Goal: Use online tool/utility: Utilize a website feature to perform a specific function

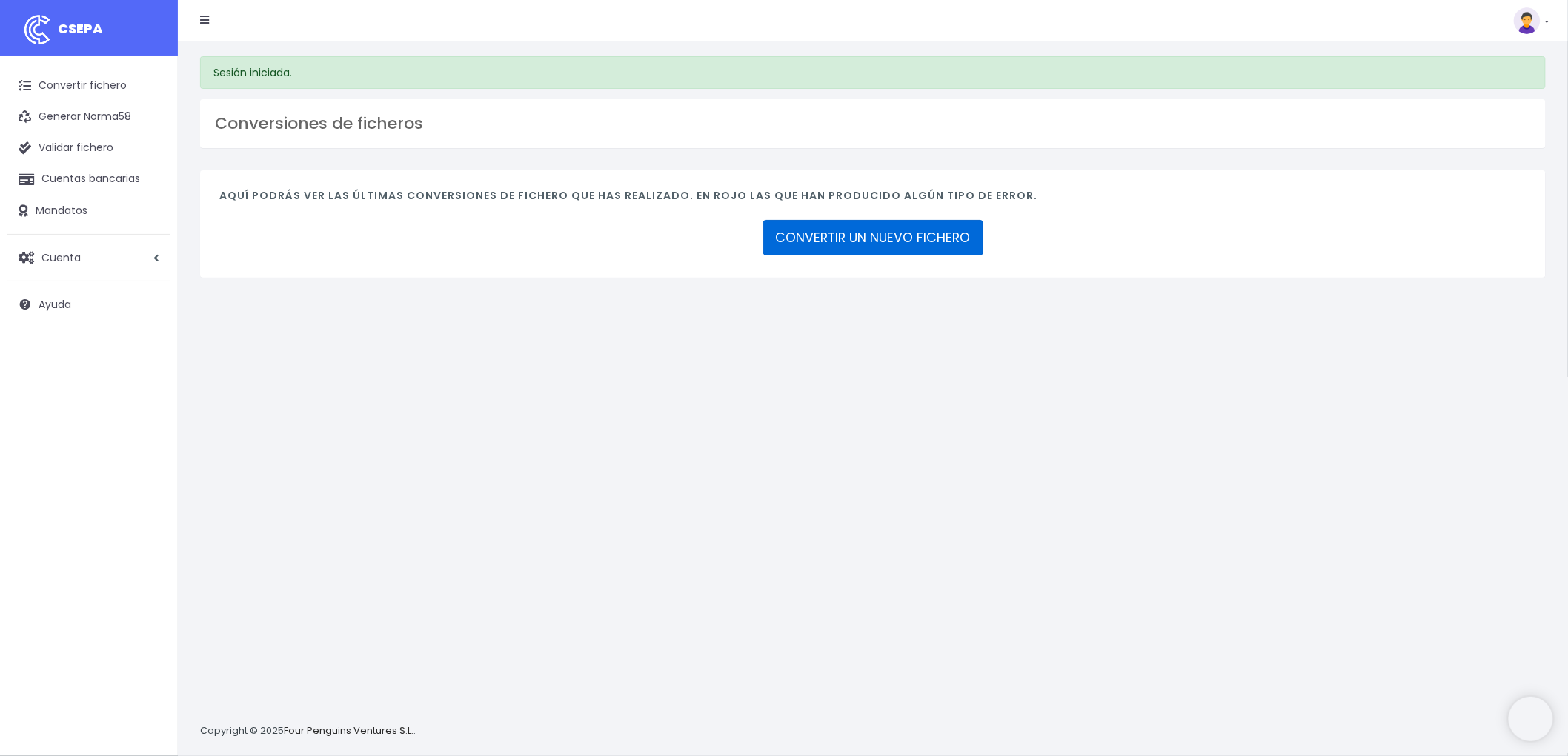
click at [865, 226] on link "CONVERTIR UN NUEVO FICHERO" at bounding box center [874, 238] width 220 height 35
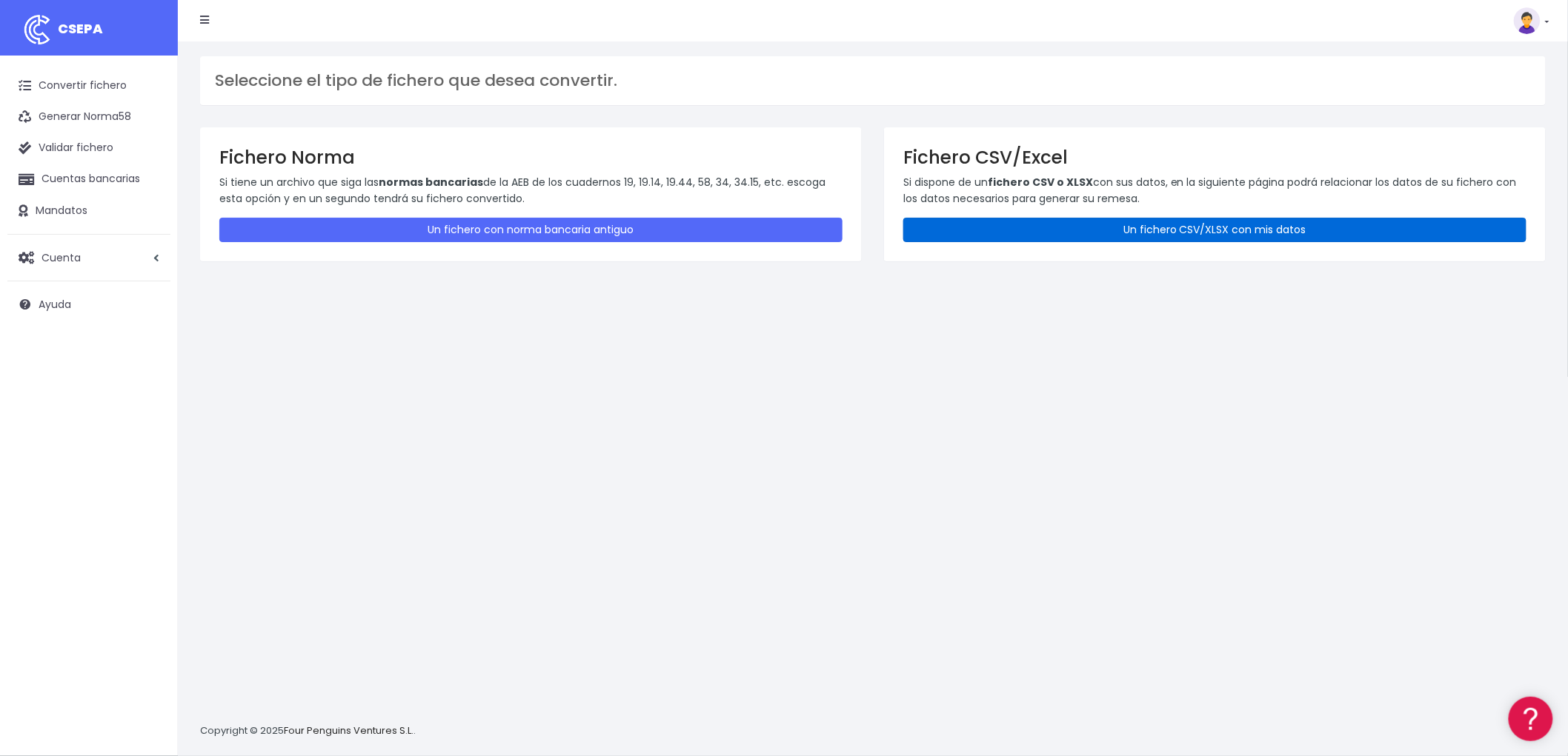
click at [1028, 226] on link "Un fichero CSV/XLSX con mis datos" at bounding box center [1215, 230] width 623 height 24
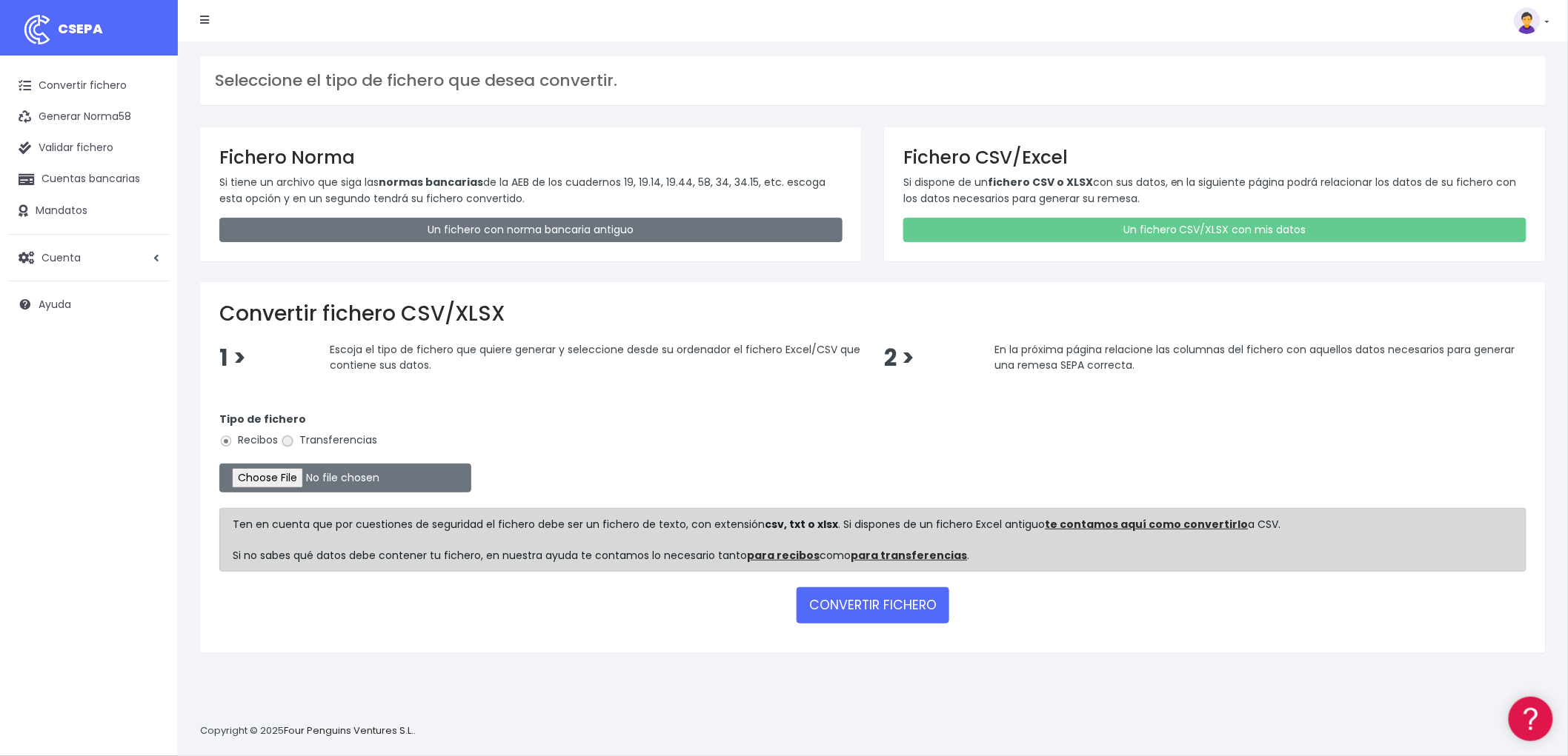
click at [293, 445] on input "Transferencias" at bounding box center [287, 441] width 14 height 14
radio input "true"
click at [286, 467] on input "file" at bounding box center [345, 478] width 252 height 29
type input "C:\fakepath\REMESA TRF BYA 14 OCT.csv"
click at [840, 599] on button "CONVERTIR FICHERO" at bounding box center [873, 605] width 153 height 35
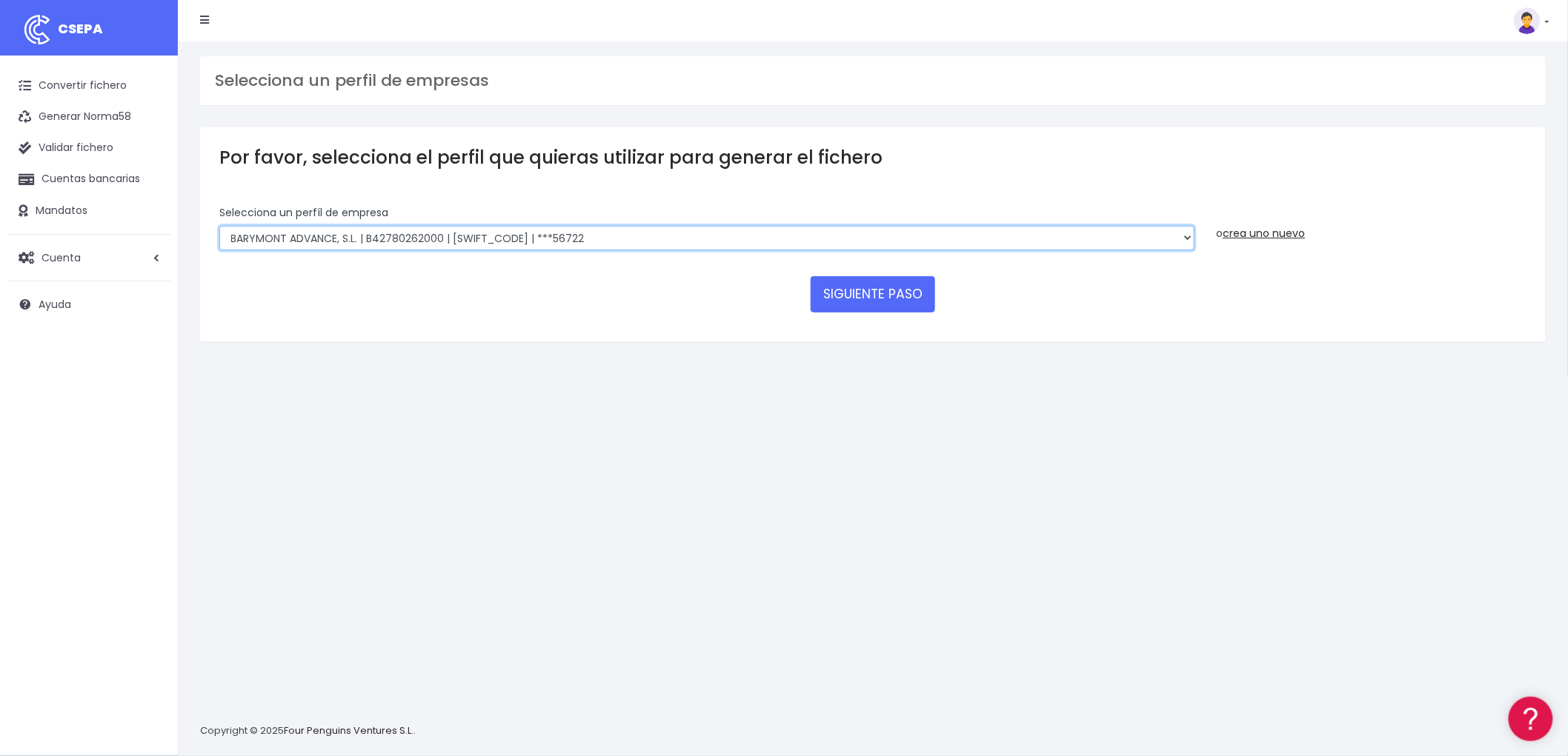
click at [1188, 241] on select "BARYMONT GO CORREDURIA DE SEGUROS, S.L. | B39829643000 | BSABESBBXXX | ***14878…" at bounding box center [707, 238] width 975 height 25
select select "1549"
click at [219, 226] on select "BARYMONT GO CORREDURIA DE SEGUROS, S.L. | B39829643000 | BSABESBBXXX | ***14878…" at bounding box center [707, 238] width 975 height 25
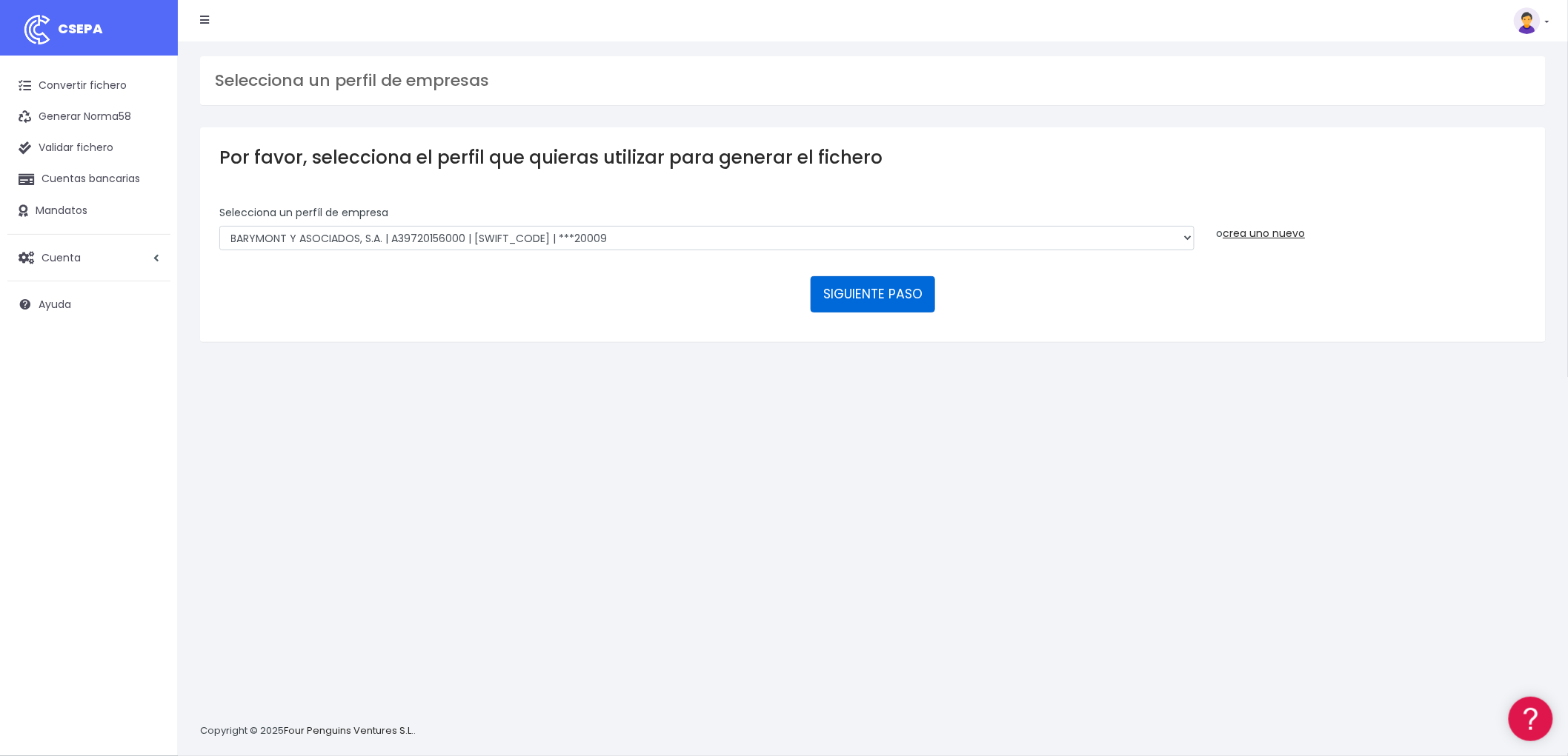
click at [891, 290] on button "SIGUIENTE PASO" at bounding box center [873, 294] width 124 height 35
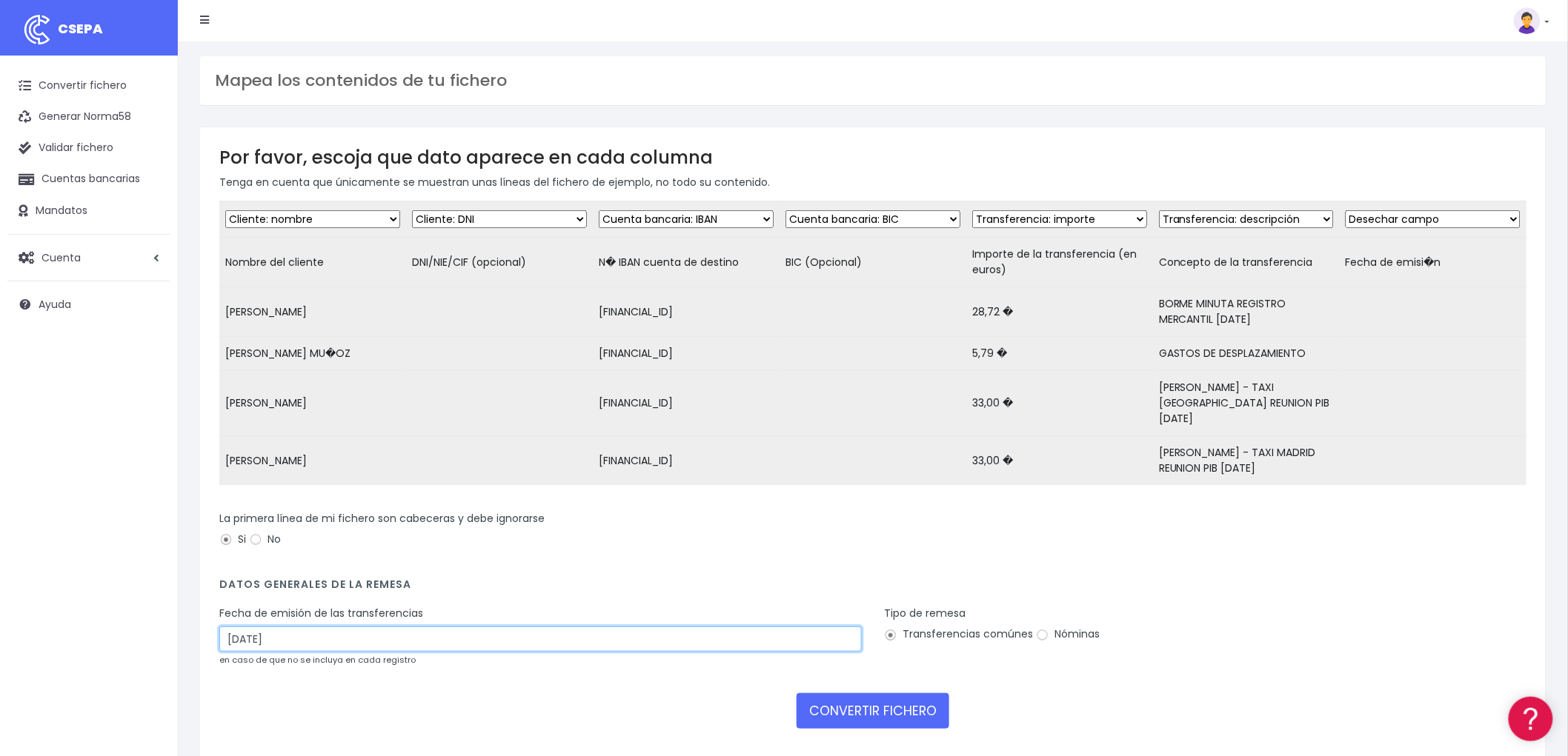
click at [402, 637] on input "16/10/2025" at bounding box center [540, 639] width 642 height 25
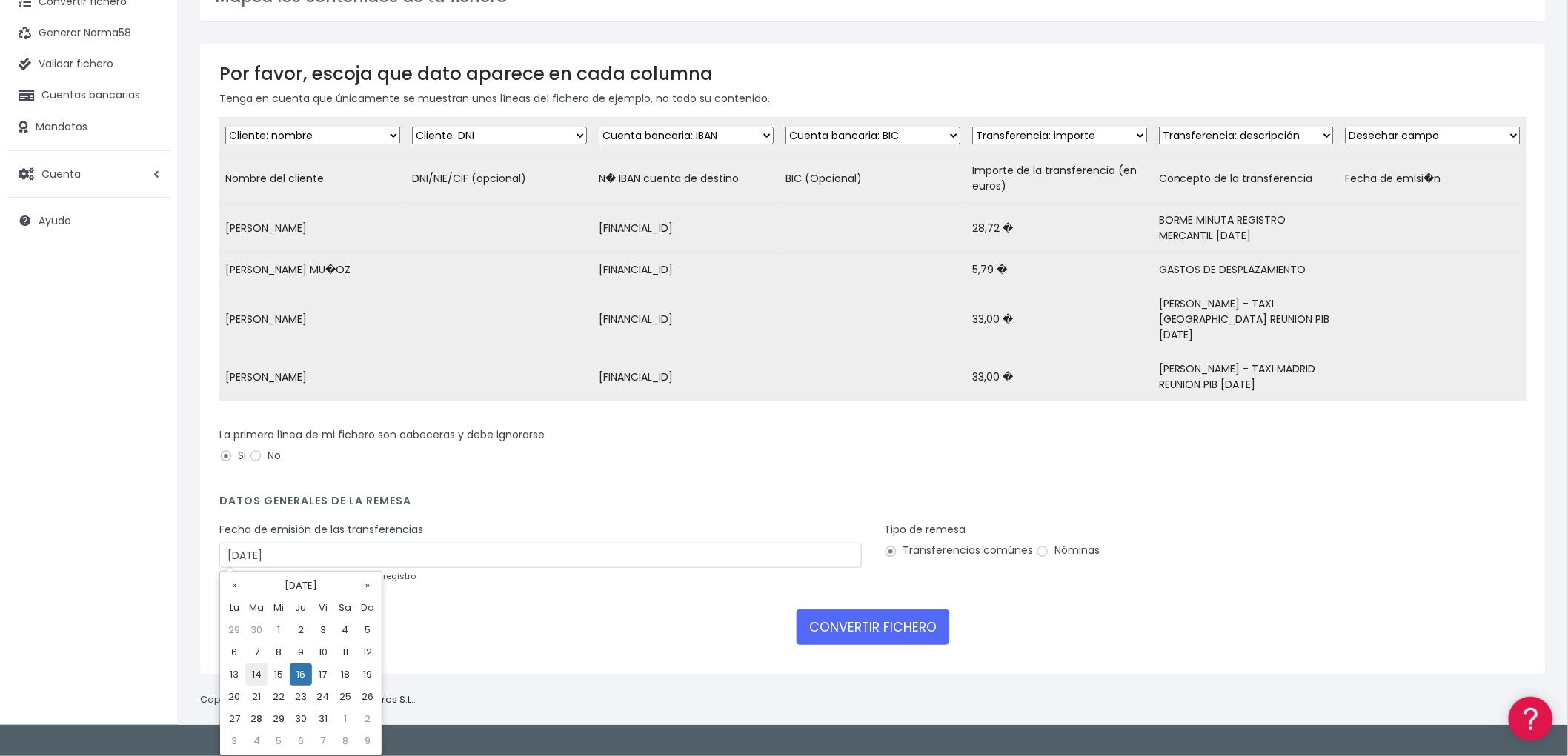
click at [260, 671] on td "14" at bounding box center [256, 675] width 22 height 22
type input "14/10/2025"
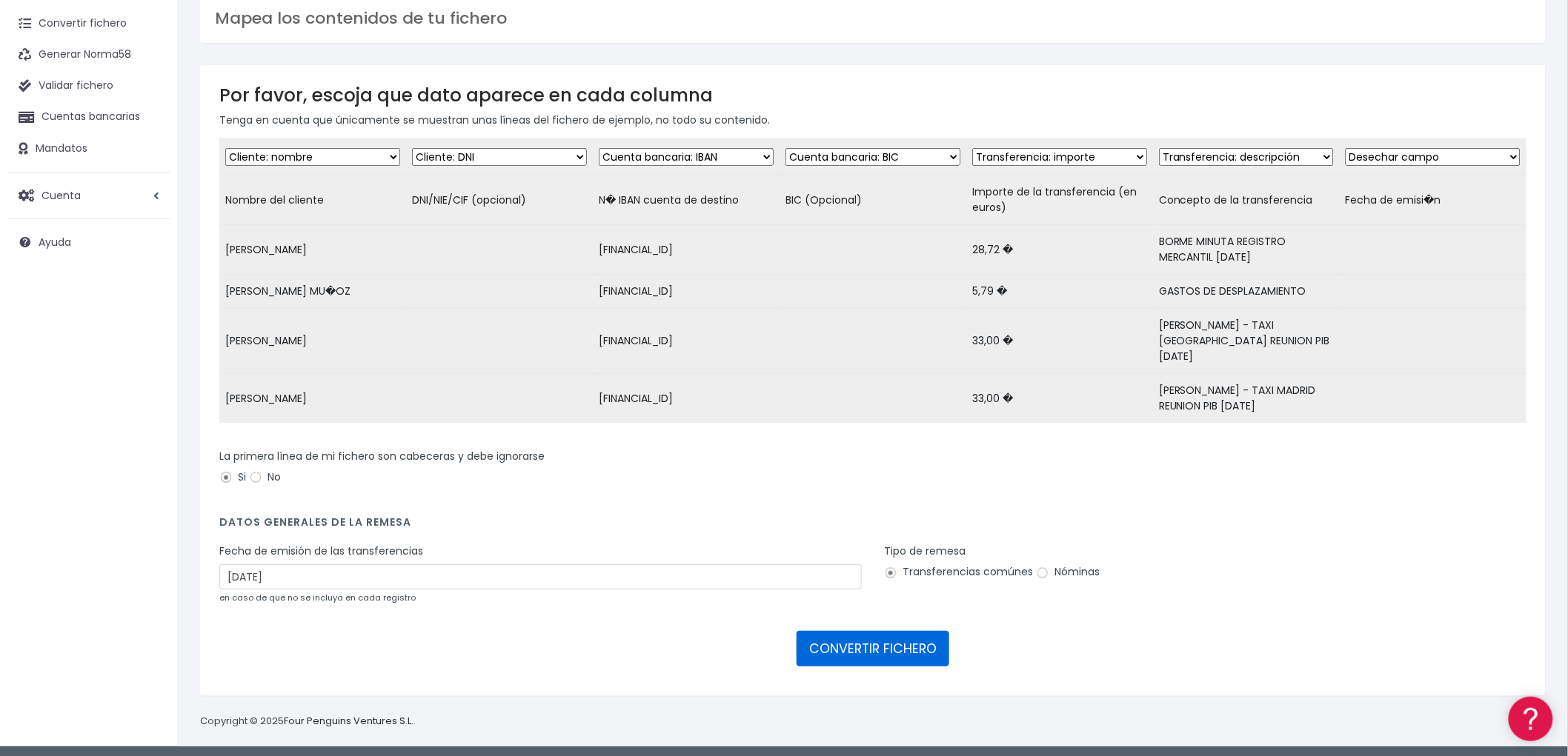
click at [906, 642] on button "CONVERTIR FICHERO" at bounding box center [873, 648] width 153 height 35
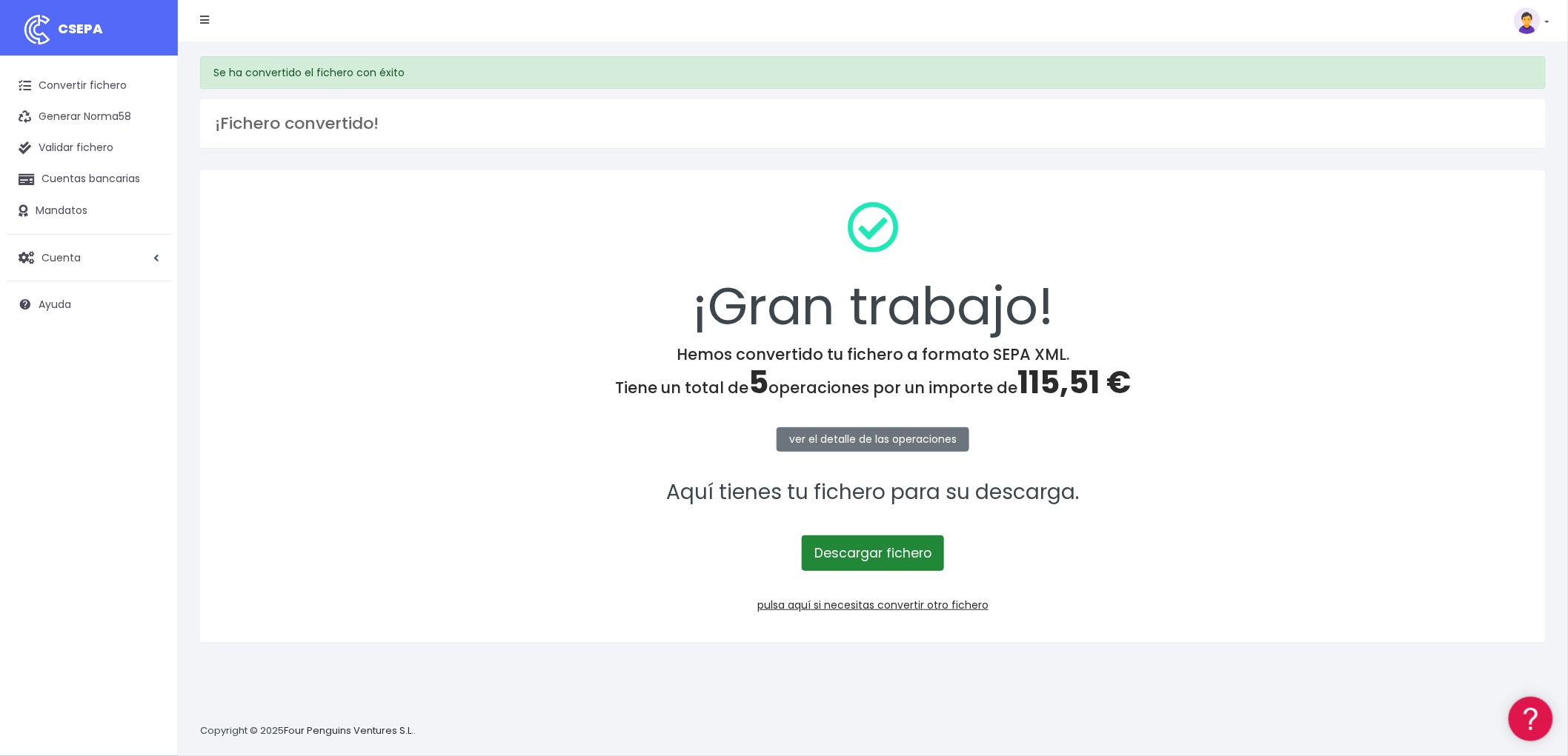
click at [928, 555] on link "Descargar fichero" at bounding box center [873, 553] width 142 height 35
click at [943, 612] on p "pulsa aquí si necesitas convertir otro fichero" at bounding box center [873, 605] width 1307 height 16
click at [931, 605] on link "pulsa aquí si necesitas convertir otro fichero" at bounding box center [873, 605] width 231 height 14
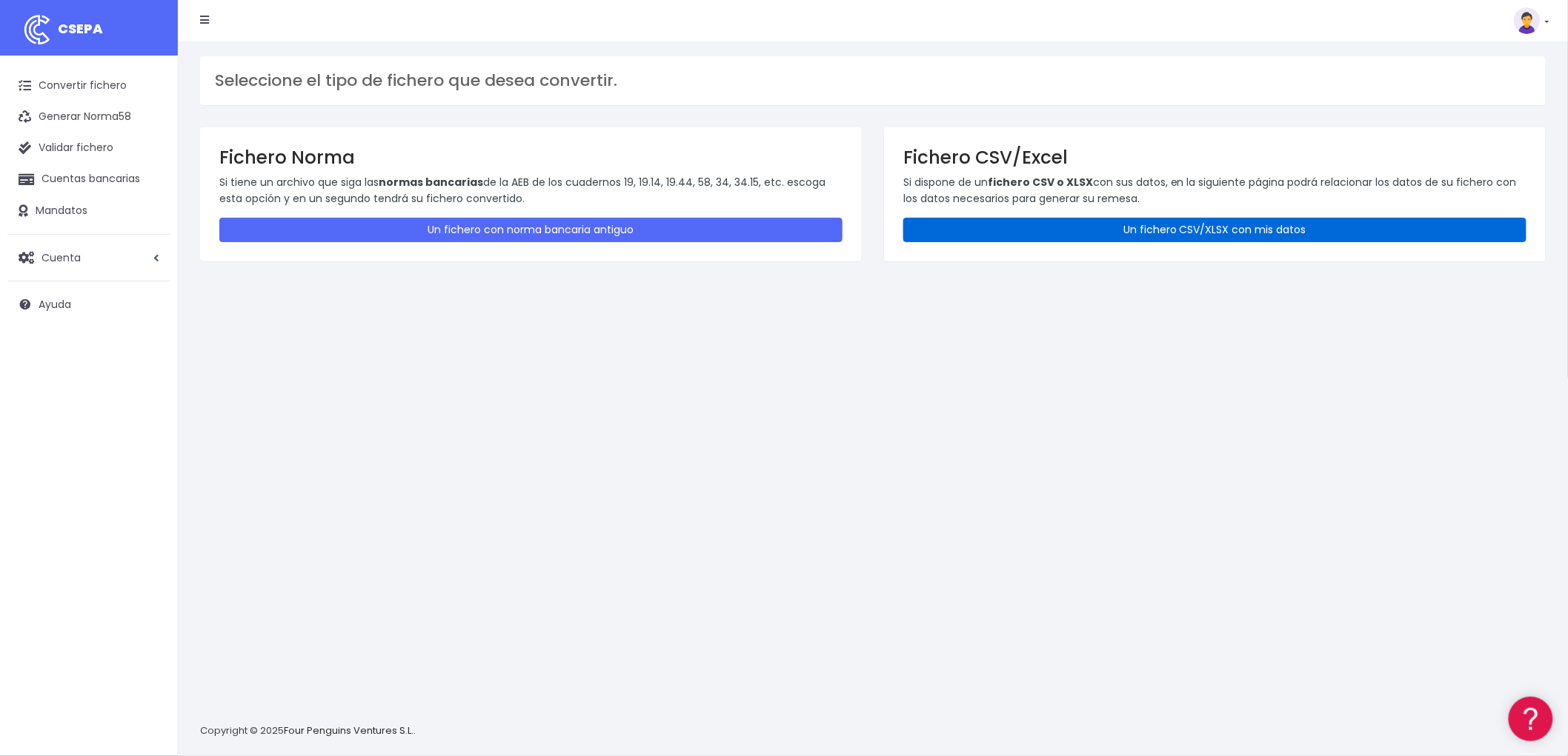
click at [1183, 230] on link "Un fichero CSV/XLSX con mis datos" at bounding box center [1215, 230] width 623 height 24
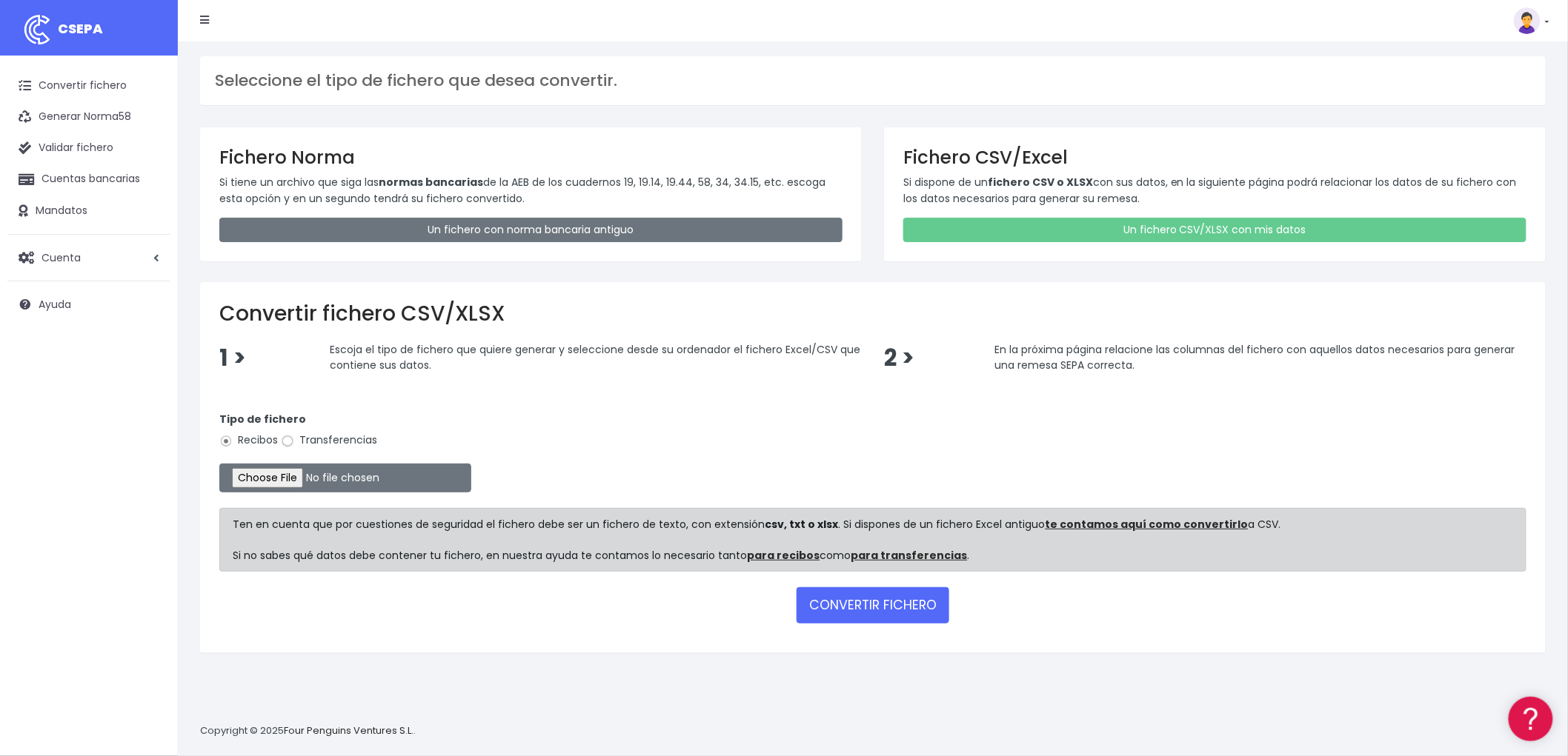
click at [291, 445] on input "Transferencias" at bounding box center [287, 441] width 14 height 14
radio input "true"
click at [275, 471] on input "file" at bounding box center [345, 478] width 252 height 29
type input "C:\fakepath\REMESA TRF ADV 14 OCT.csv"
click at [899, 600] on button "CONVERTIR FICHERO" at bounding box center [873, 605] width 153 height 35
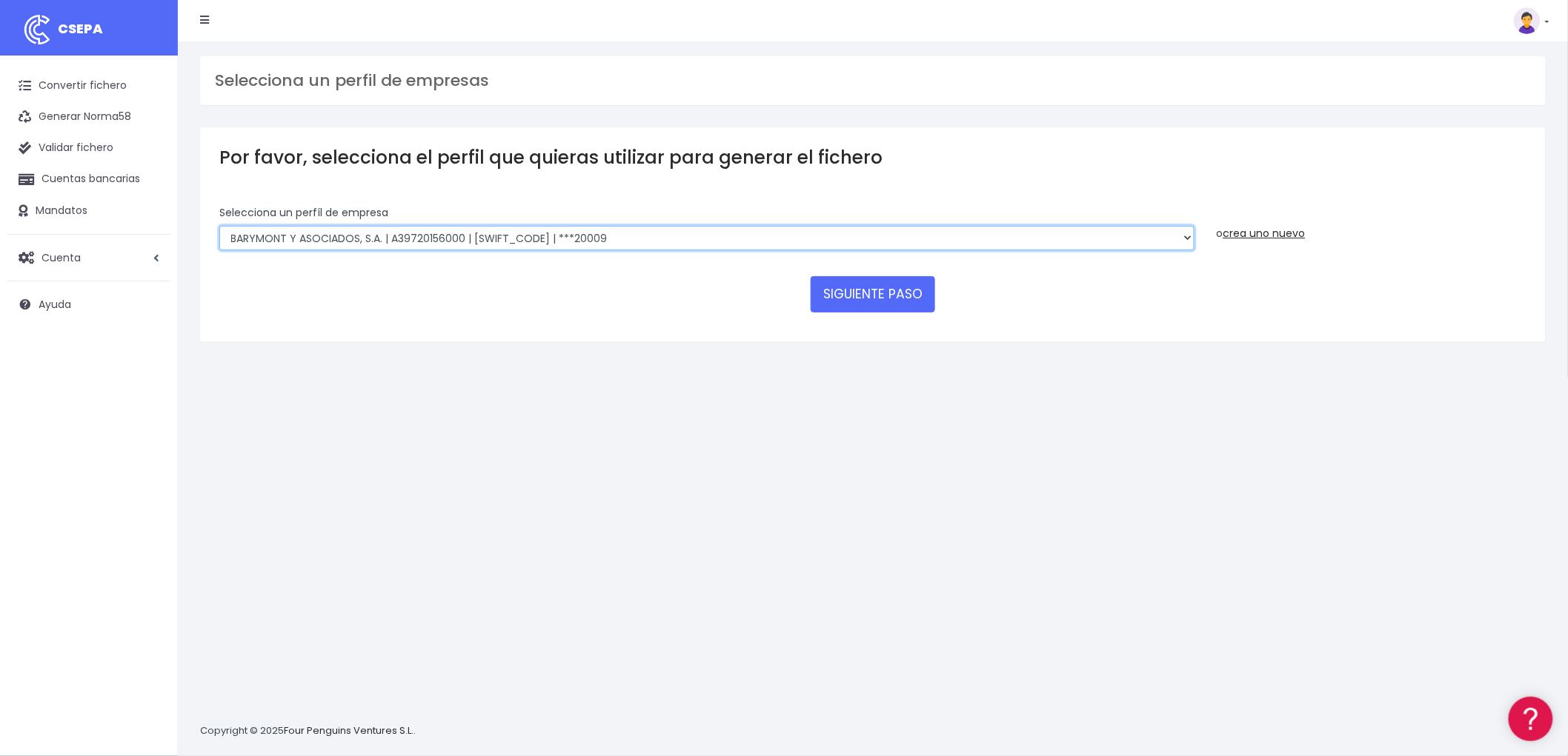
click at [1184, 235] on select "BARYMONT GO CORREDURIA DE SEGUROS, S.L. | B39829643000 | [SWIFT_CODE] | ***1487…" at bounding box center [707, 238] width 975 height 25
select select "1544"
click at [219, 226] on select "BARYMONT GO CORREDURIA DE SEGUROS, S.L. | B39829643000 | [SWIFT_CODE] | ***1487…" at bounding box center [707, 238] width 975 height 25
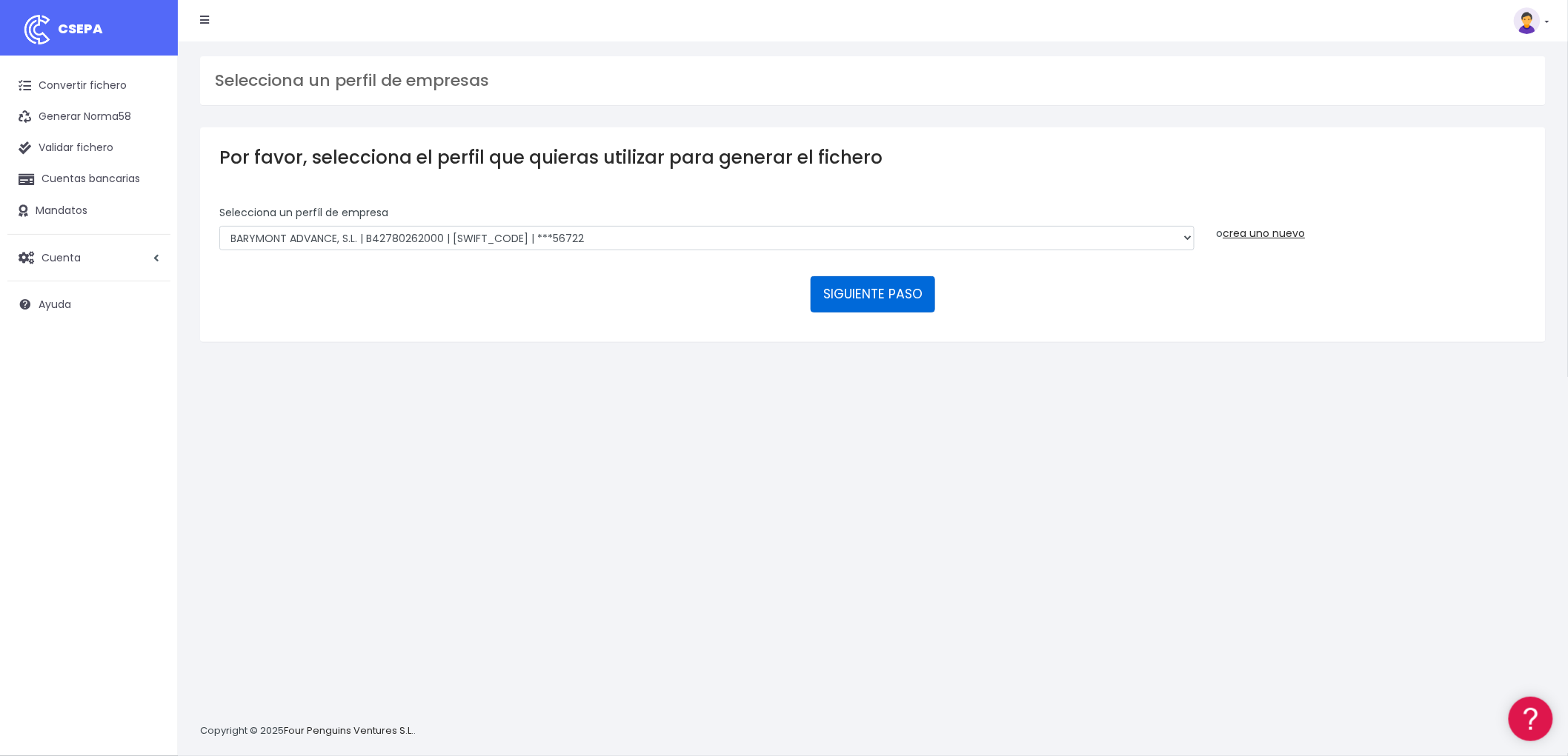
click at [900, 294] on button "SIGUIENTE PASO" at bounding box center [873, 294] width 124 height 35
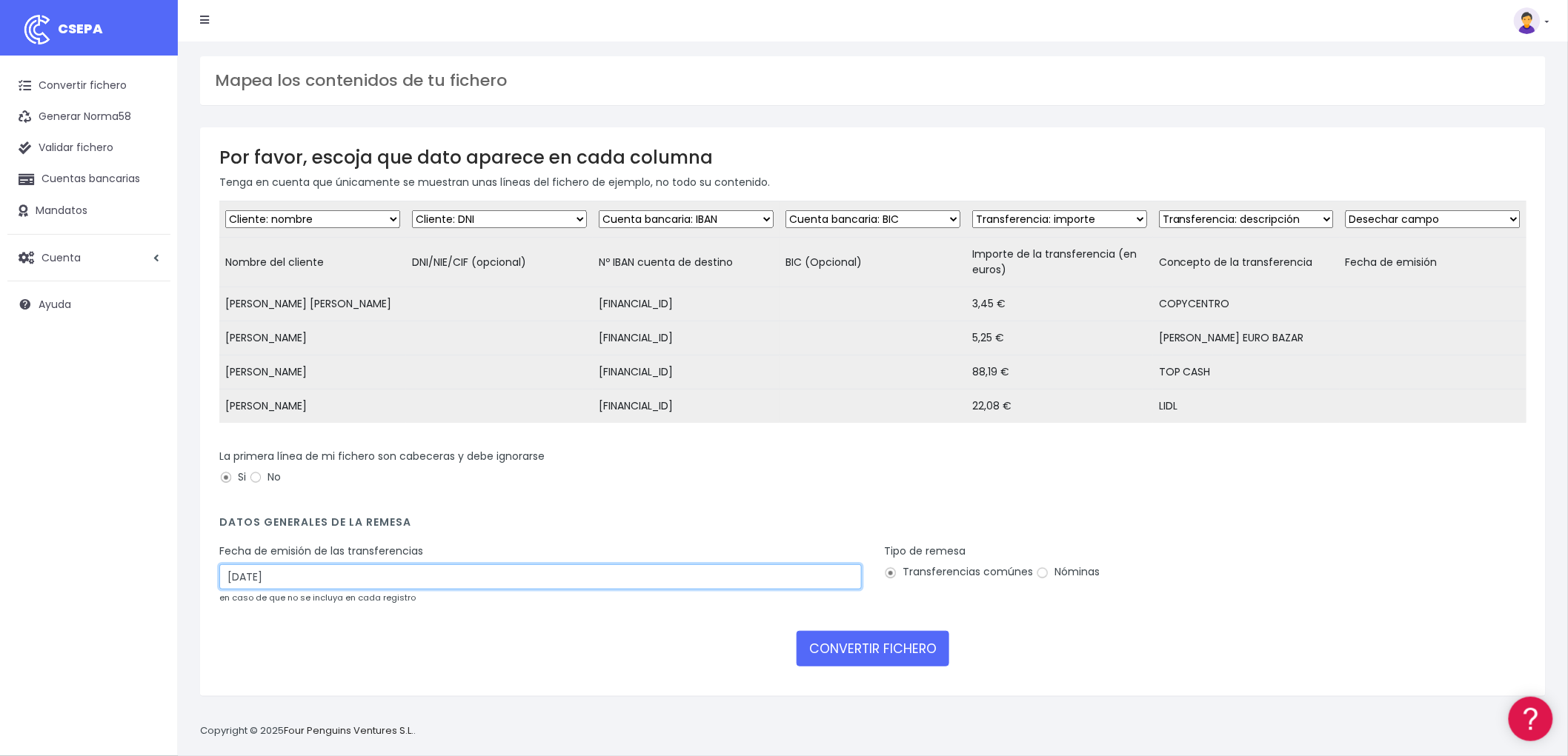
click at [323, 590] on input "16/10/2025" at bounding box center [540, 576] width 642 height 25
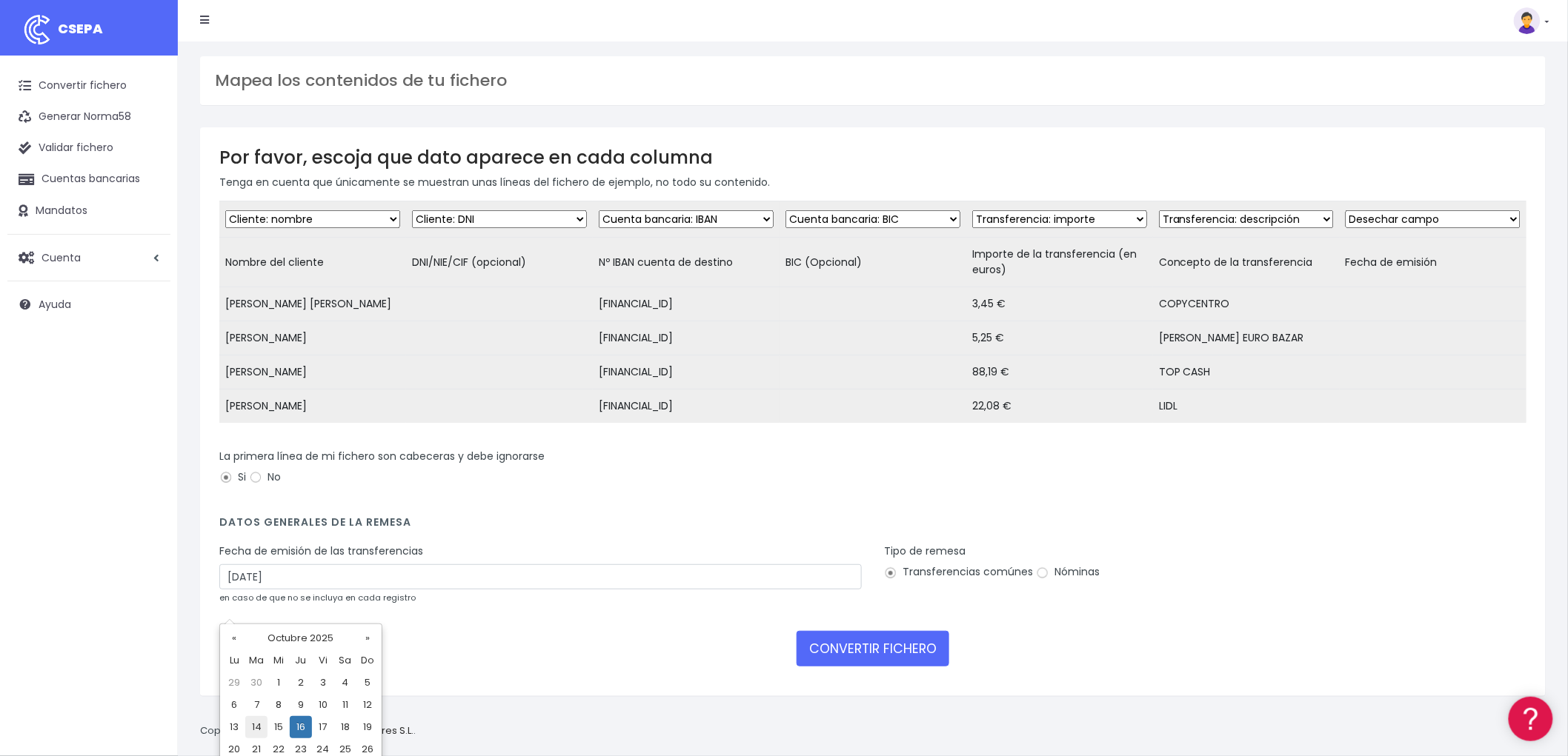
click at [255, 726] on td "14" at bounding box center [256, 727] width 22 height 22
type input "14/10/2025"
click at [899, 667] on button "CONVERTIR FICHERO" at bounding box center [873, 648] width 153 height 35
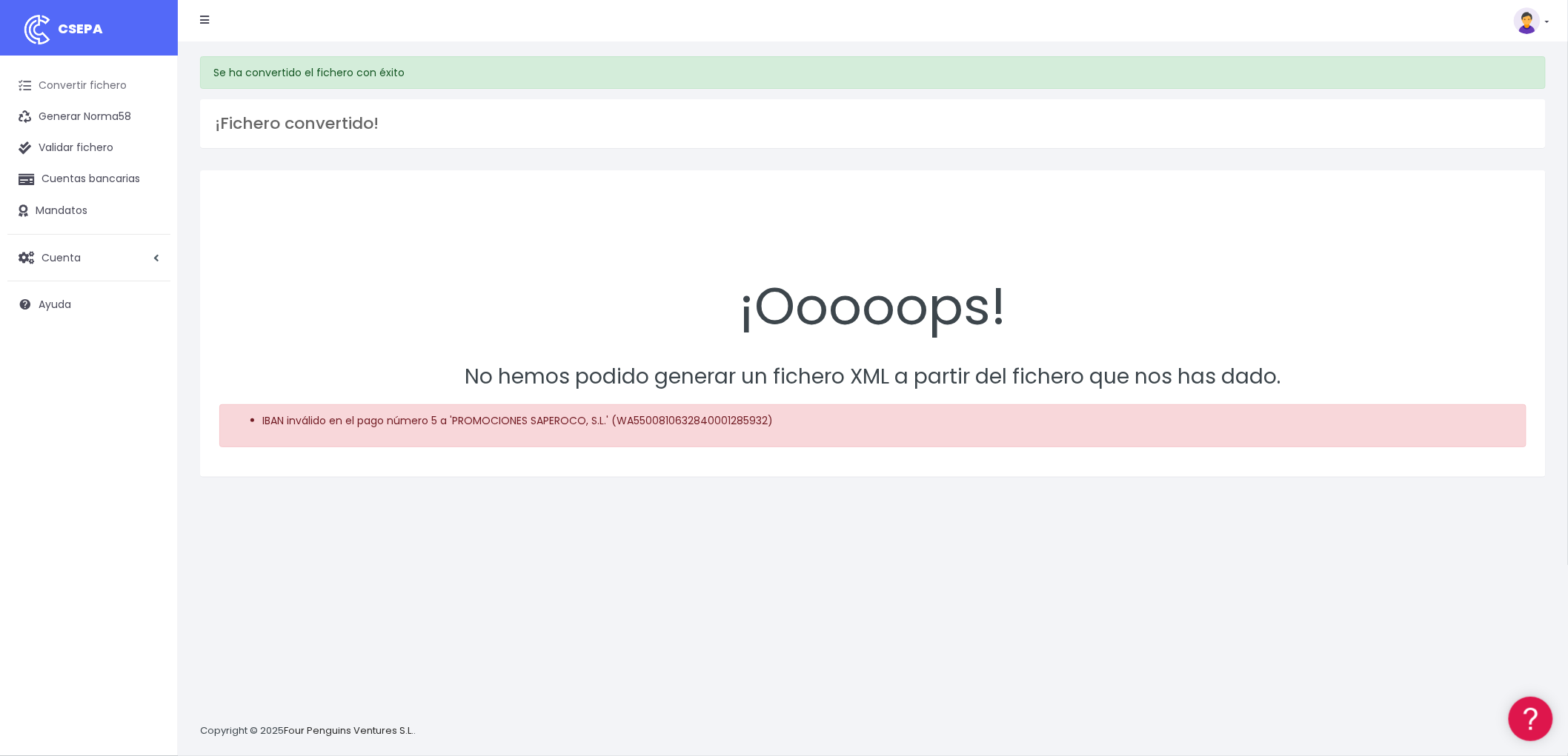
click at [77, 86] on link "Convertir fichero" at bounding box center [88, 86] width 163 height 31
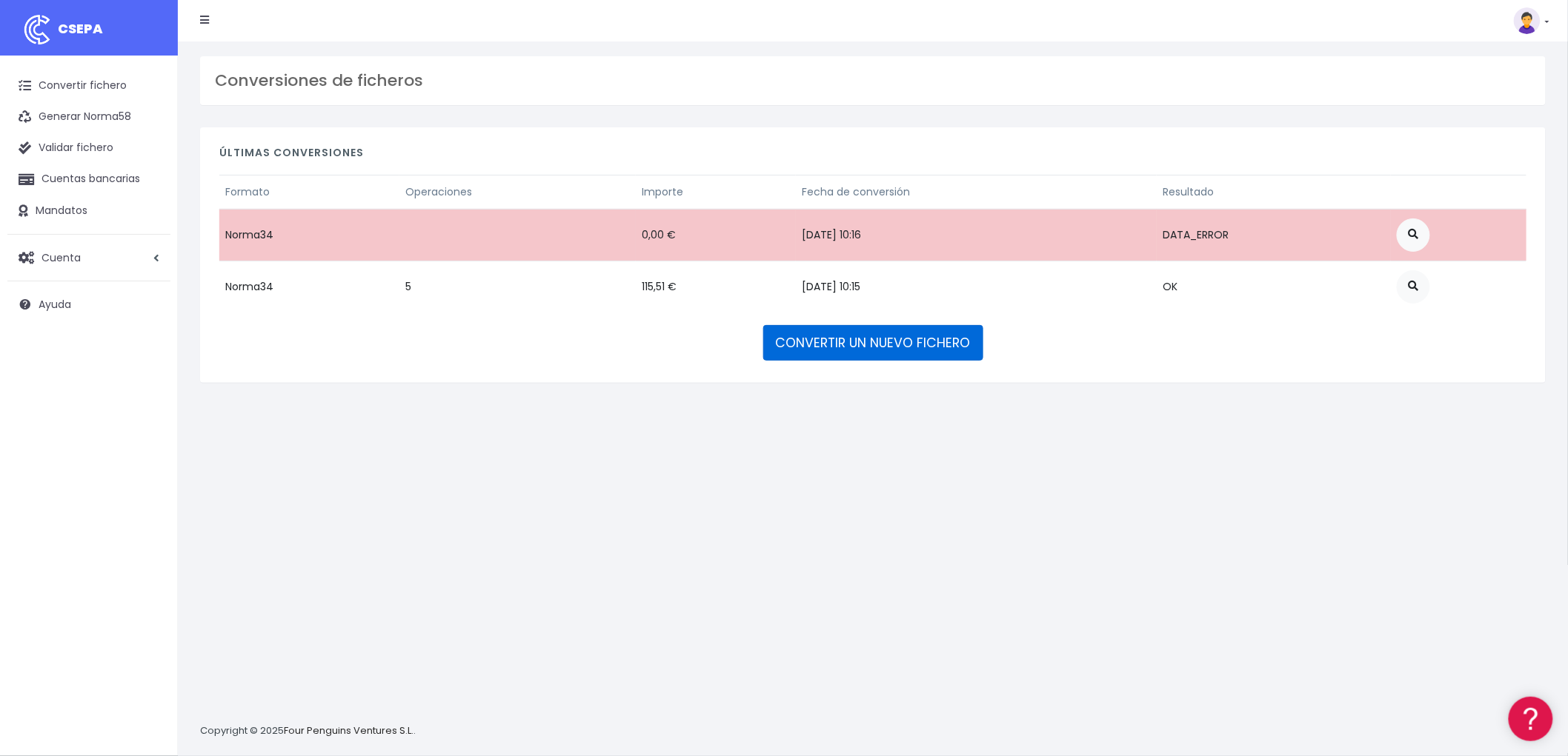
click at [883, 348] on link "CONVERTIR UN NUEVO FICHERO" at bounding box center [874, 343] width 220 height 35
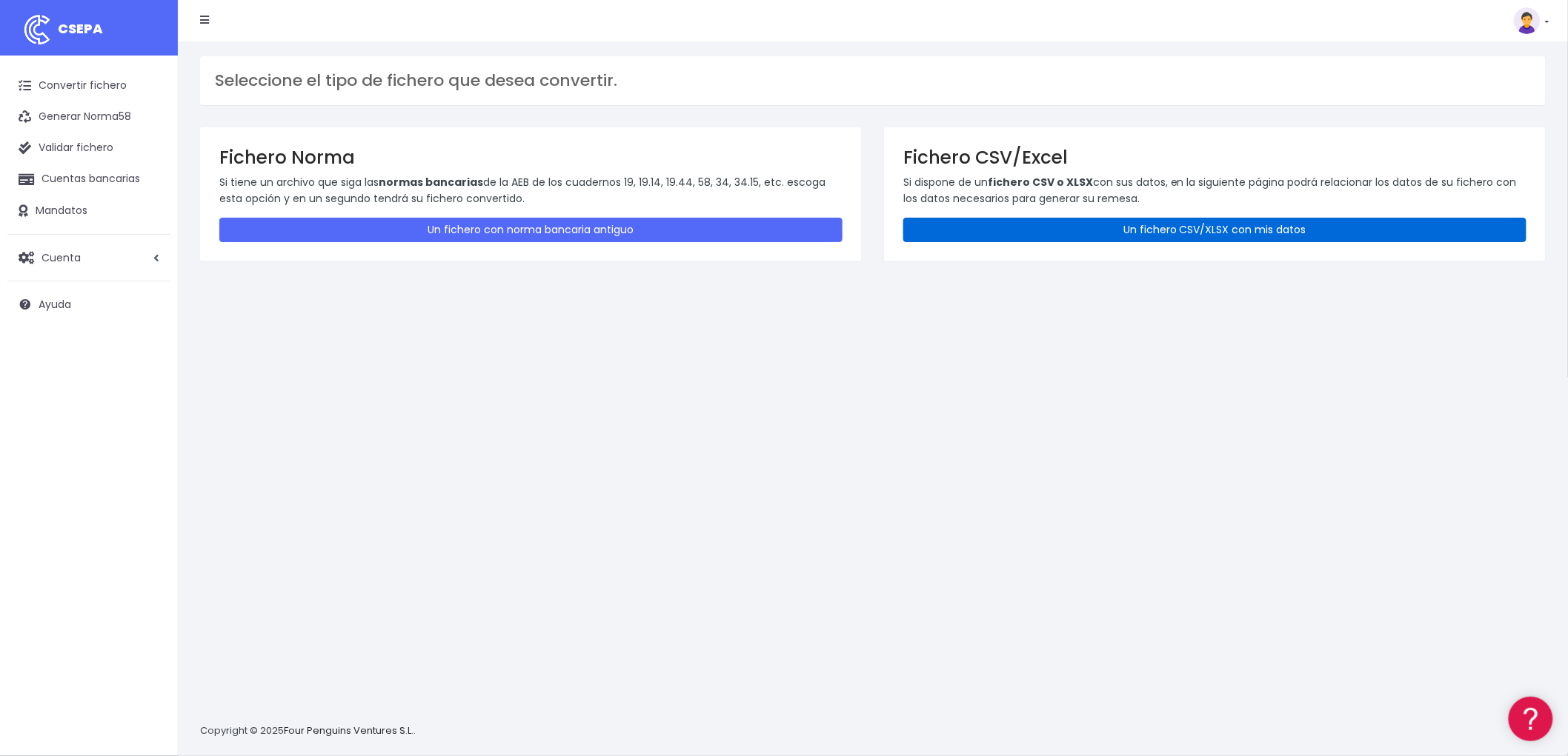
click at [1101, 226] on link "Un fichero CSV/XLSX con mis datos" at bounding box center [1215, 230] width 623 height 24
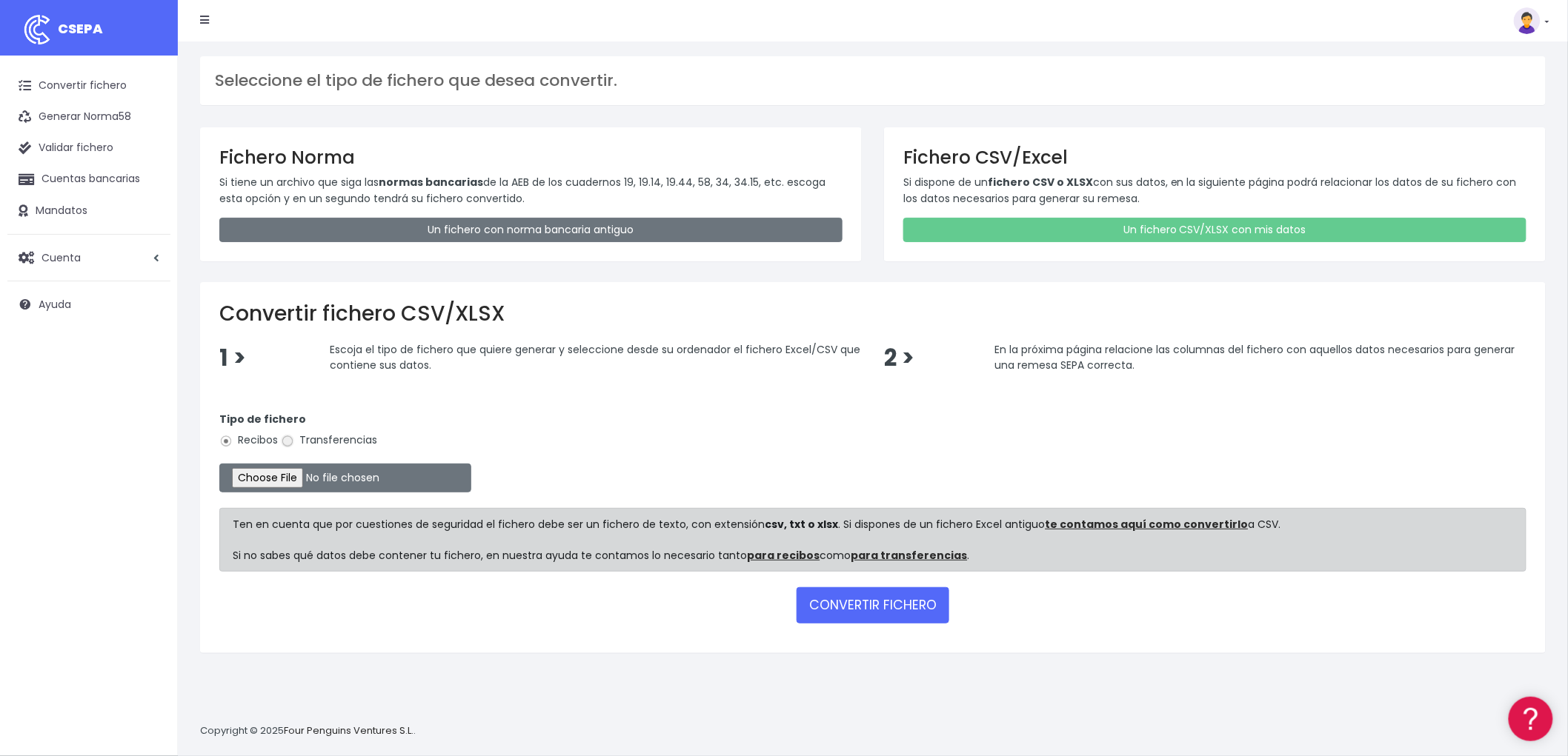
click at [293, 443] on input "Transferencias" at bounding box center [287, 441] width 14 height 14
radio input "true"
click at [279, 469] on input "file" at bounding box center [345, 478] width 252 height 29
type input "C:\fakepath\REMESA TRF ADV 14 OCT.csv"
click at [893, 595] on button "CONVERTIR FICHERO" at bounding box center [873, 605] width 153 height 35
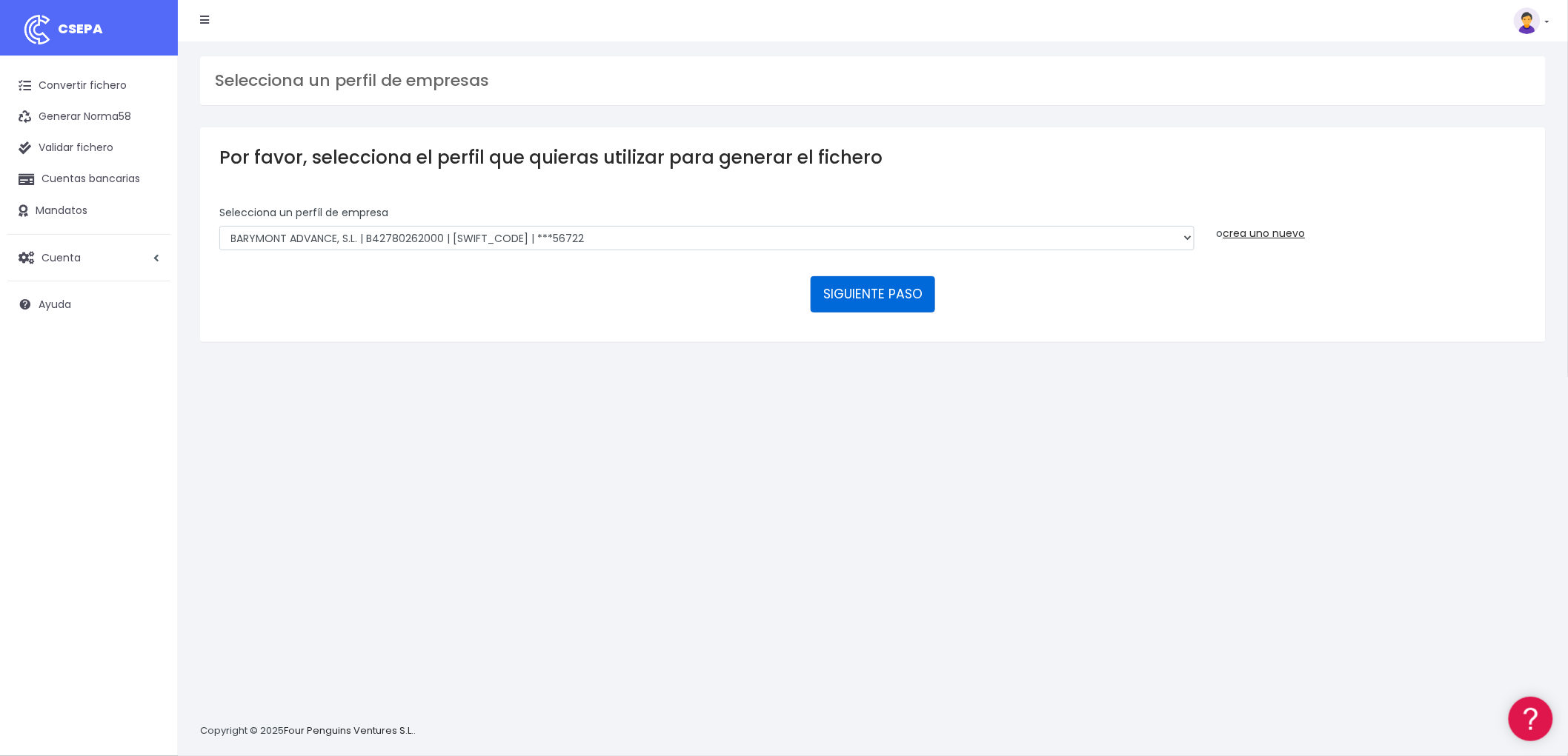
click at [861, 291] on button "SIGUIENTE PASO" at bounding box center [873, 294] width 124 height 35
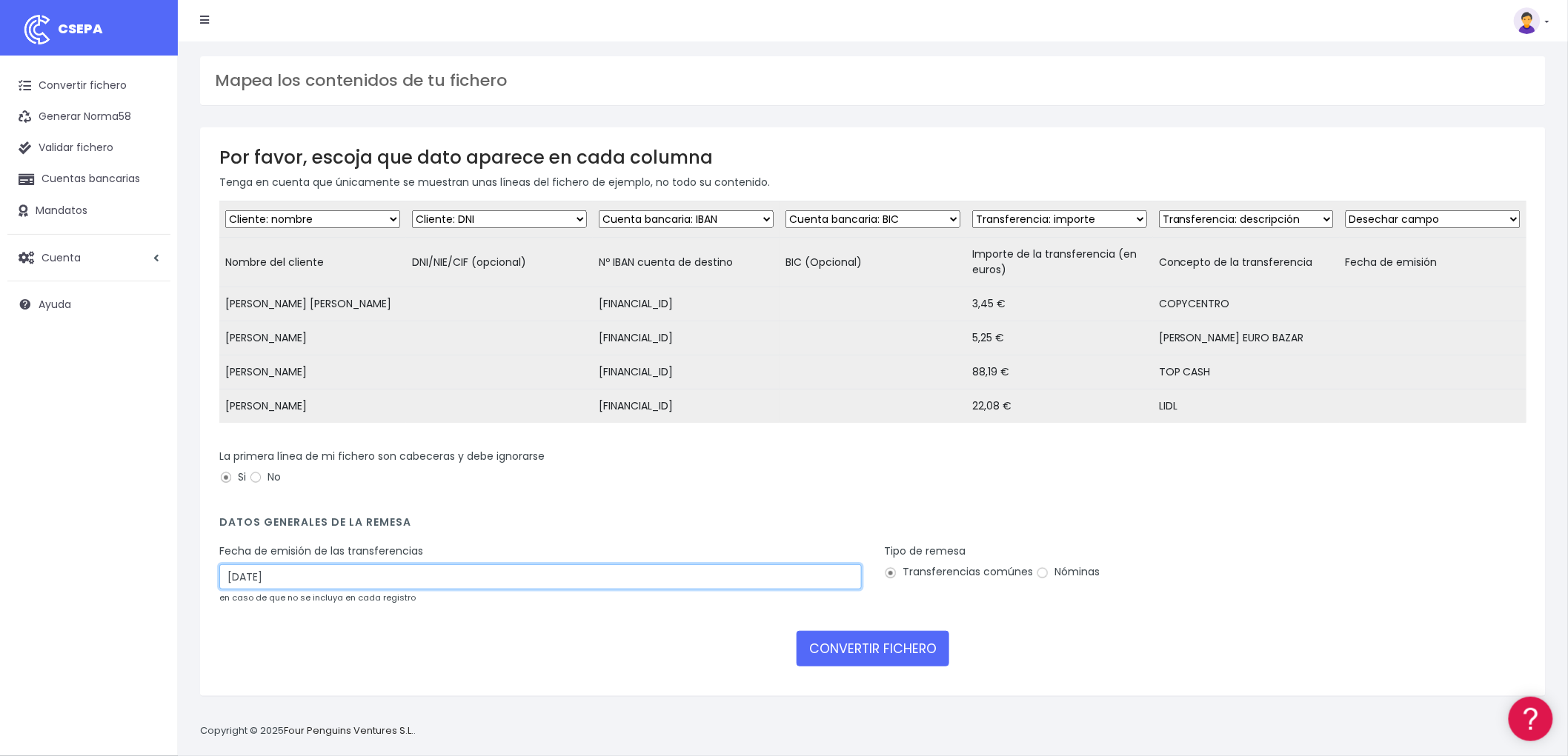
click at [279, 590] on input "16/10/2025" at bounding box center [540, 576] width 642 height 25
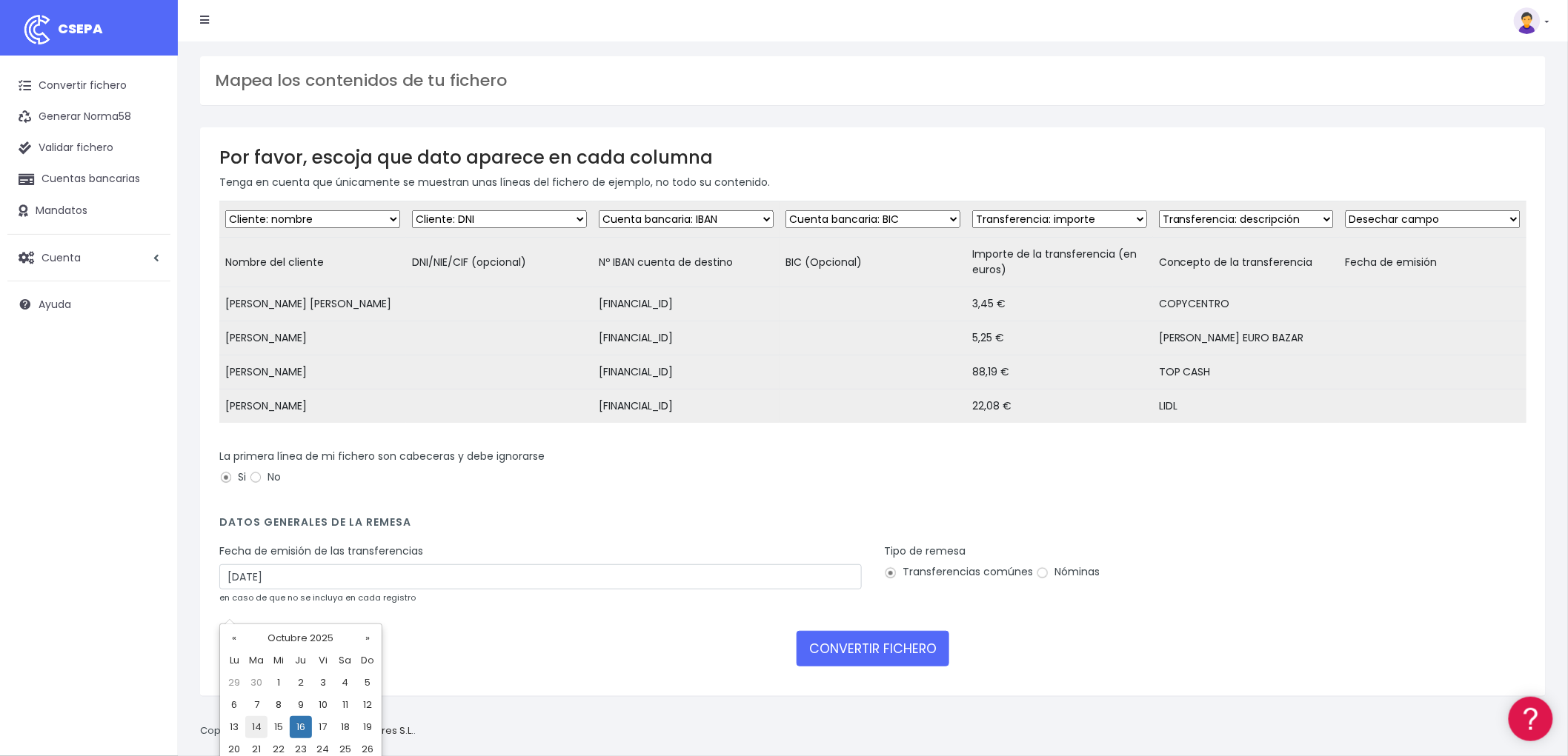
click at [260, 730] on td "14" at bounding box center [256, 727] width 22 height 22
type input "14/10/2025"
click at [898, 667] on button "CONVERTIR FICHERO" at bounding box center [873, 648] width 153 height 35
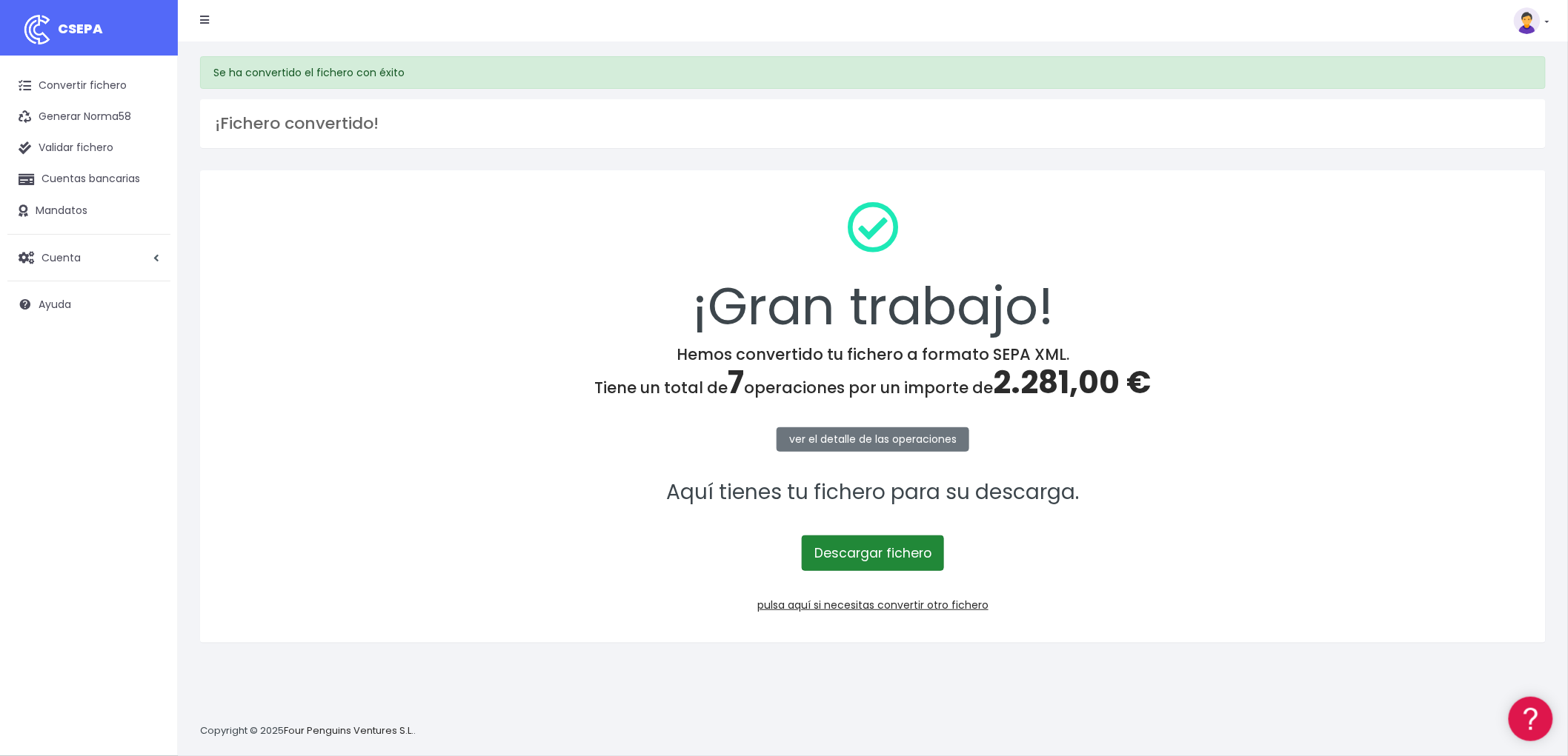
drag, startPoint x: 885, startPoint y: 556, endPoint x: 885, endPoint y: 534, distance: 22.0
click at [885, 556] on link "Descargar fichero" at bounding box center [873, 553] width 142 height 35
